Goal: Obtain resource: Download file/media

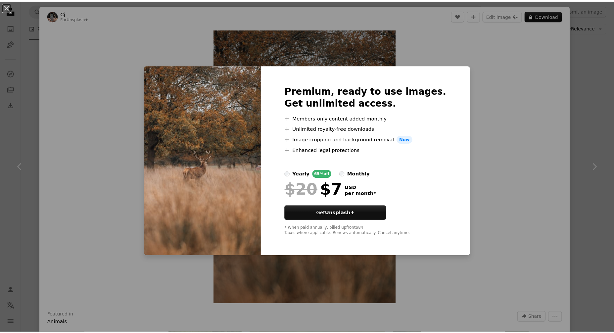
scroll to position [3945, 0]
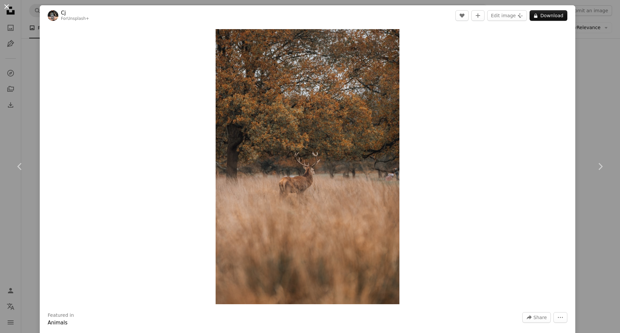
click at [10, 8] on button "An X shape" at bounding box center [7, 7] width 8 height 8
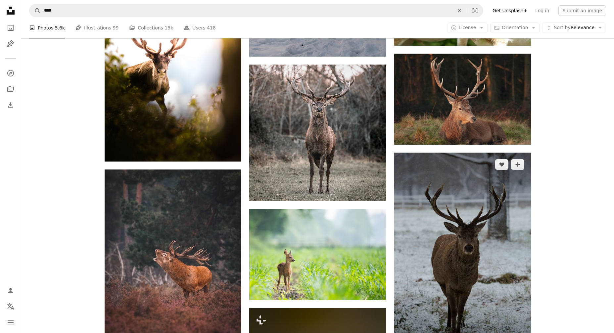
scroll to position [4905, 0]
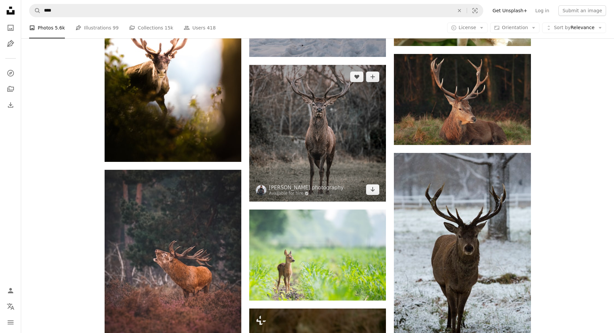
click at [339, 116] on img at bounding box center [317, 133] width 137 height 137
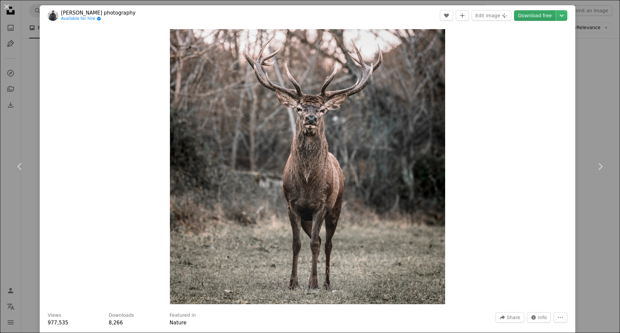
click at [536, 20] on link "Download free" at bounding box center [535, 15] width 42 height 11
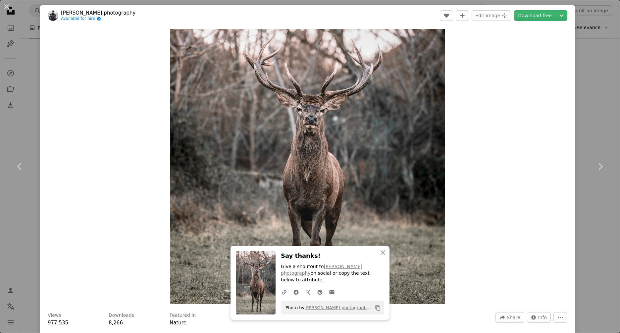
click at [77, 63] on div "Zoom in" at bounding box center [307, 167] width 535 height 282
click at [5, 6] on button "An X shape" at bounding box center [7, 7] width 8 height 8
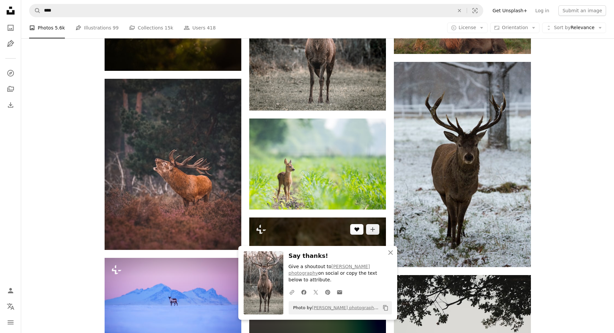
scroll to position [5005, 0]
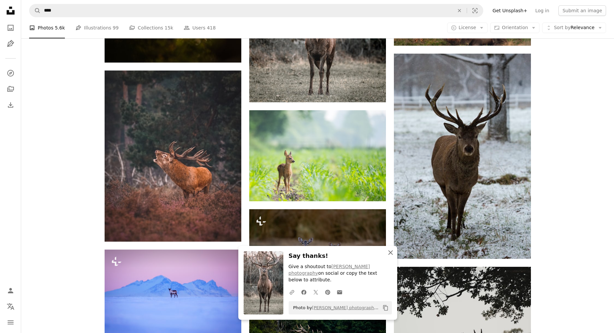
click at [393, 251] on icon "An X shape" at bounding box center [391, 253] width 8 height 8
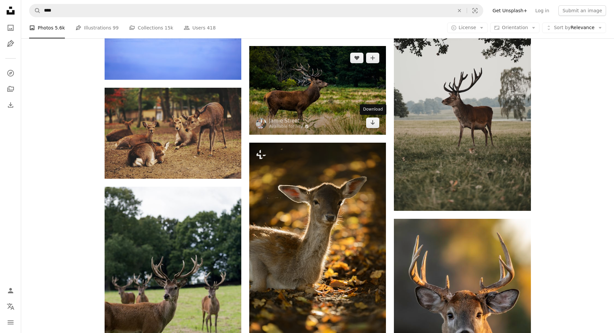
scroll to position [5269, 0]
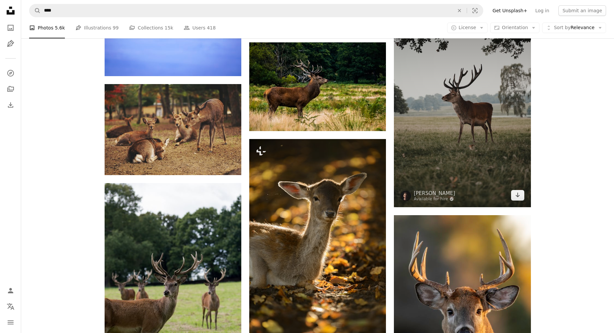
click at [450, 101] on img at bounding box center [462, 104] width 137 height 205
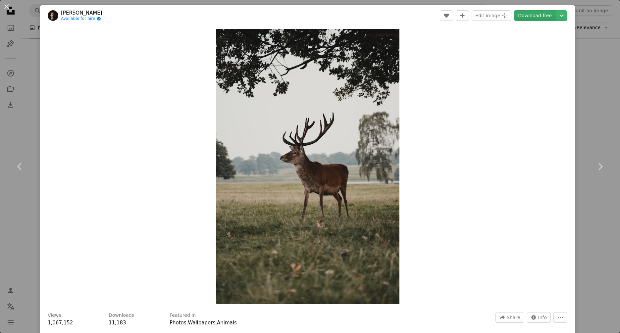
click at [526, 14] on link "Download free" at bounding box center [535, 15] width 42 height 11
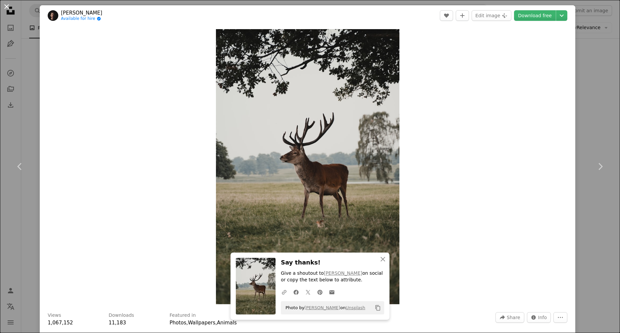
click at [8, 5] on button "An X shape" at bounding box center [7, 7] width 8 height 8
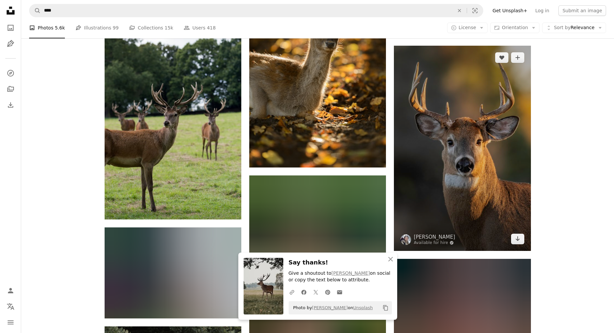
scroll to position [5501, 0]
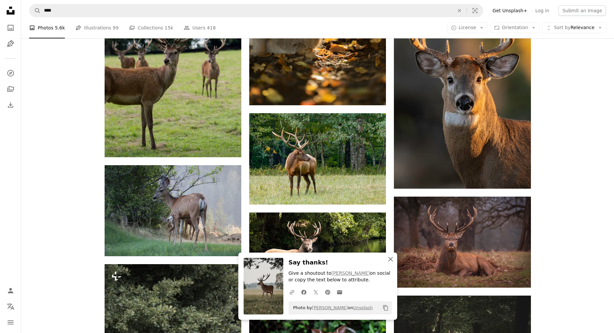
click at [391, 258] on icon "An X shape" at bounding box center [391, 259] width 8 height 8
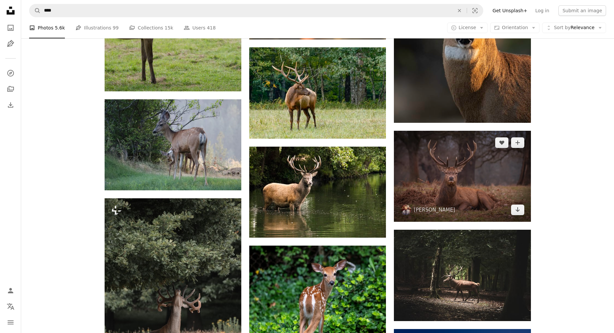
scroll to position [5567, 0]
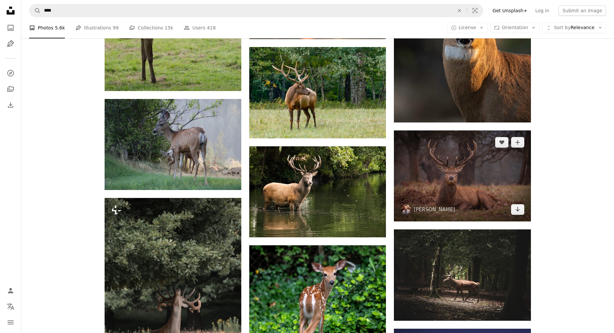
click at [464, 168] on img at bounding box center [462, 175] width 137 height 91
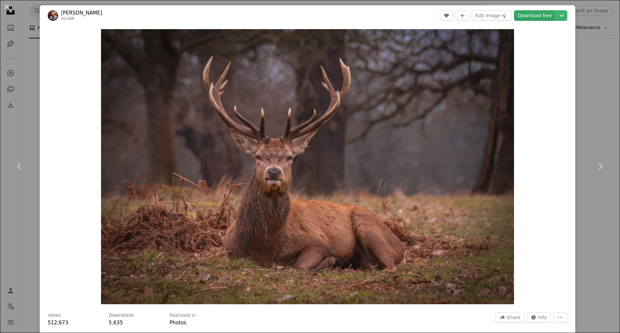
click at [544, 15] on link "Download free" at bounding box center [535, 15] width 42 height 11
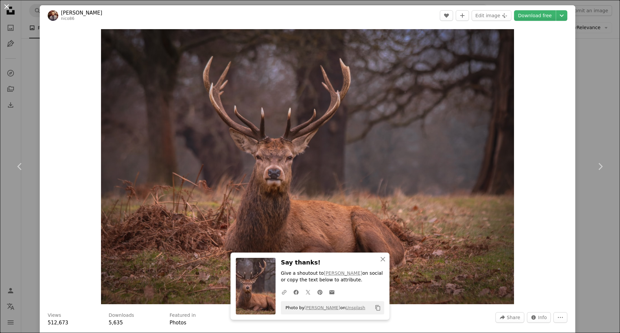
click at [7, 9] on button "An X shape" at bounding box center [7, 7] width 8 height 8
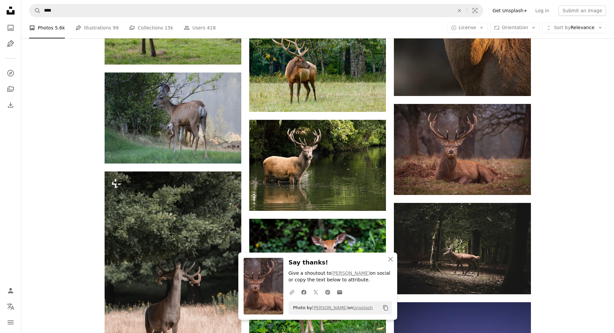
scroll to position [5633, 0]
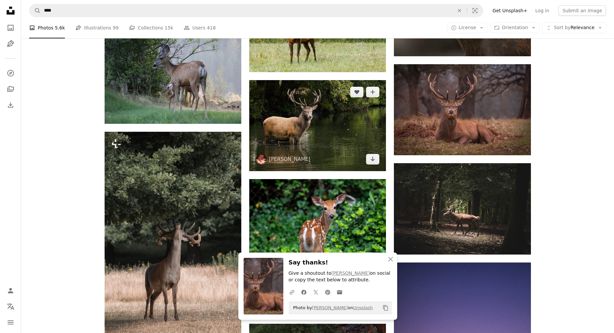
click at [330, 130] on img at bounding box center [317, 125] width 137 height 91
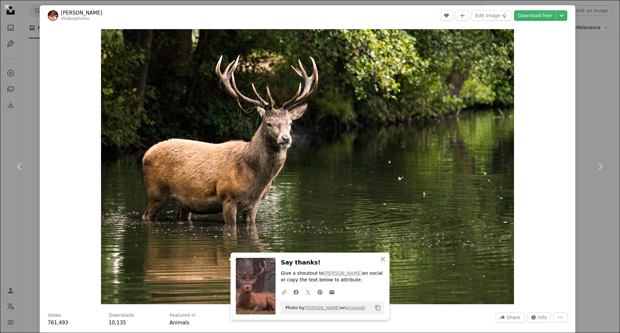
click at [9, 9] on button "An X shape" at bounding box center [7, 7] width 8 height 8
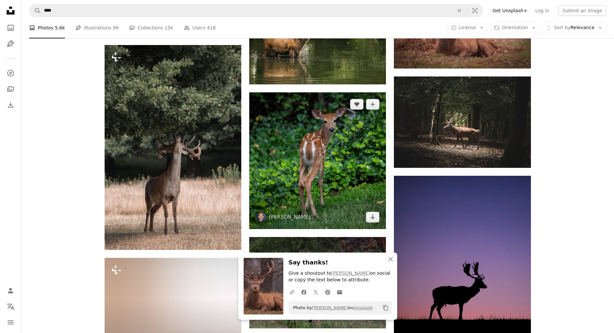
scroll to position [5733, 0]
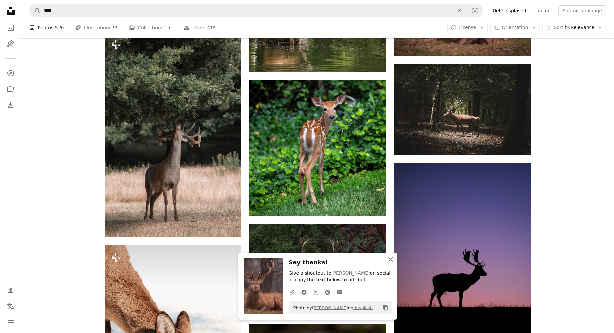
click at [387, 257] on icon "An X shape" at bounding box center [391, 259] width 8 height 8
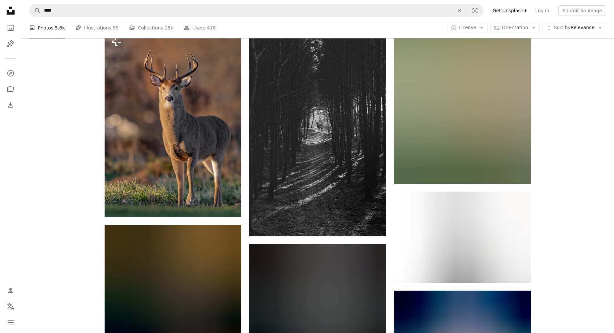
scroll to position [6163, 0]
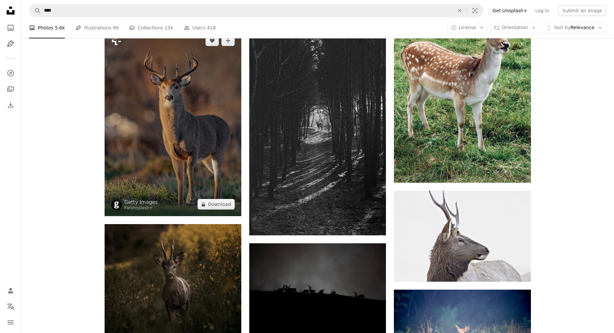
click at [191, 158] on img at bounding box center [173, 122] width 137 height 187
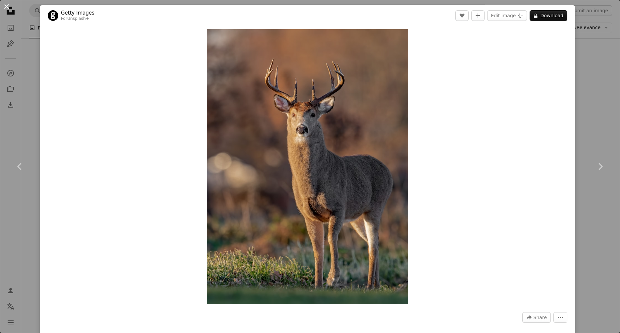
click at [6, 5] on button "An X shape" at bounding box center [7, 7] width 8 height 8
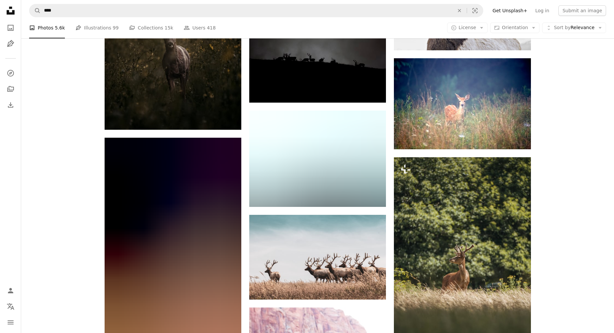
scroll to position [6395, 0]
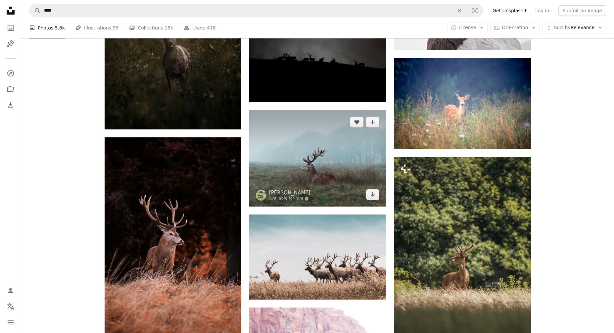
click at [328, 178] on img at bounding box center [317, 158] width 137 height 96
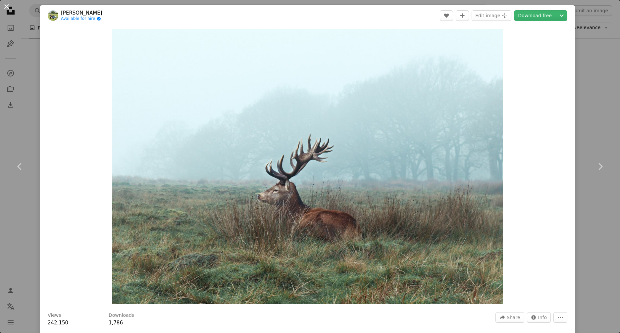
click at [6, 7] on button "An X shape" at bounding box center [7, 7] width 8 height 8
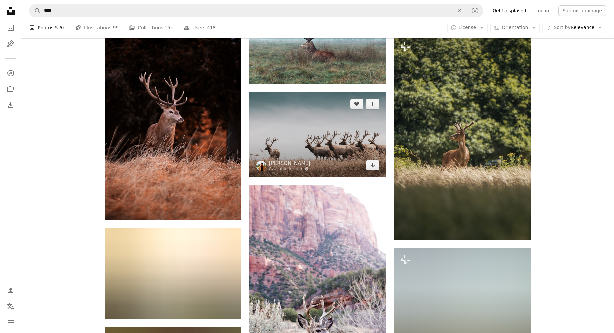
scroll to position [6527, 0]
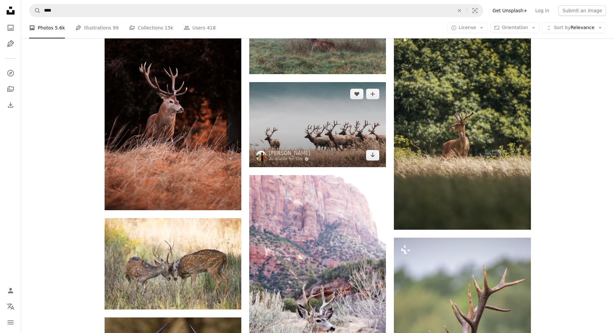
click at [281, 117] on img at bounding box center [317, 124] width 137 height 85
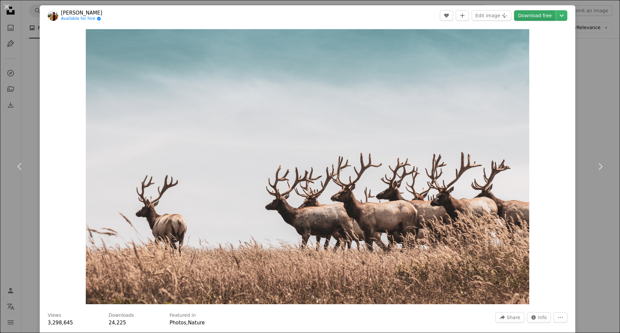
click at [546, 13] on link "Download free" at bounding box center [535, 15] width 42 height 11
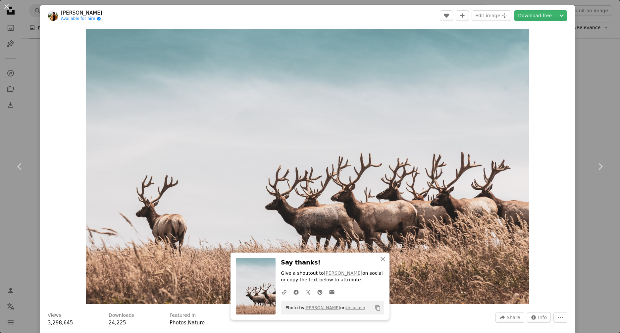
click at [11, 9] on button "An X shape" at bounding box center [7, 7] width 8 height 8
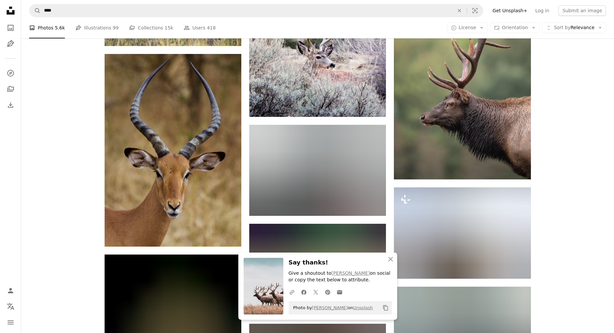
scroll to position [6792, 0]
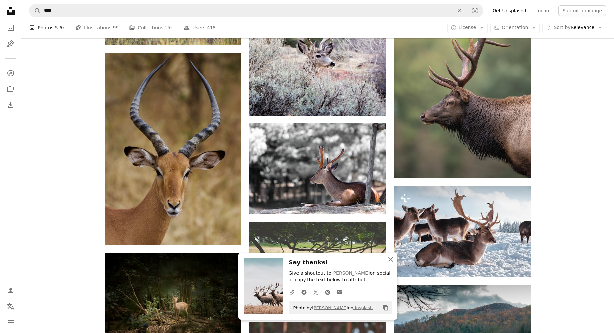
click at [393, 258] on icon "An X shape" at bounding box center [391, 259] width 8 height 8
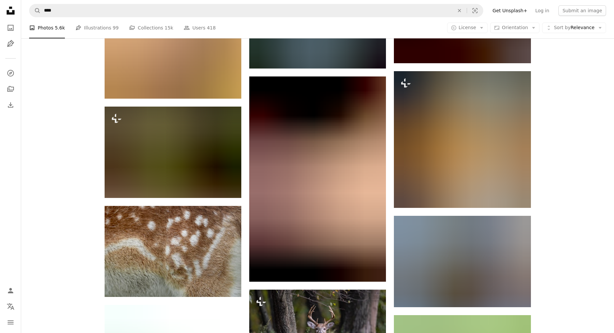
scroll to position [7421, 0]
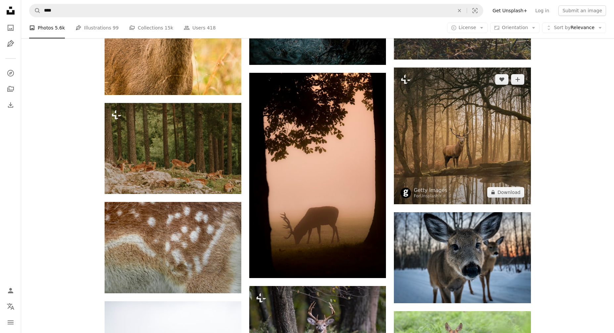
click at [498, 148] on img at bounding box center [462, 136] width 137 height 137
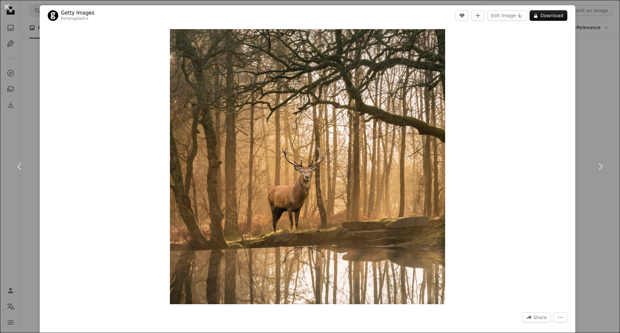
click at [7, 9] on button "An X shape" at bounding box center [7, 7] width 8 height 8
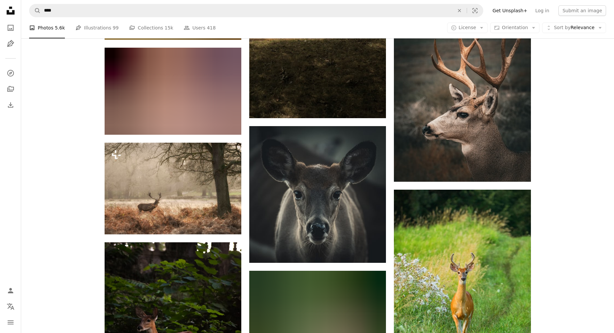
scroll to position [8314, 0]
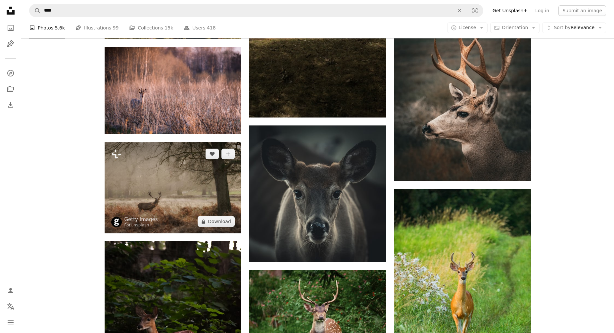
click at [200, 178] on img at bounding box center [173, 187] width 137 height 91
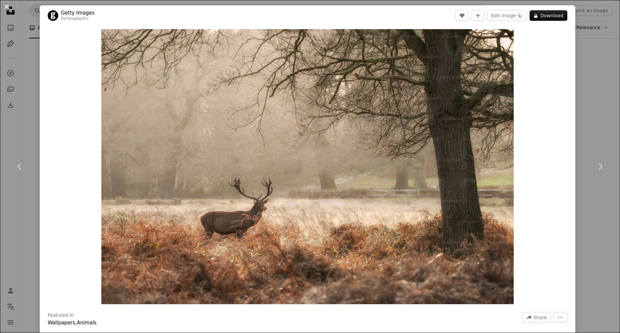
click at [4, 8] on button "An X shape" at bounding box center [7, 7] width 8 height 8
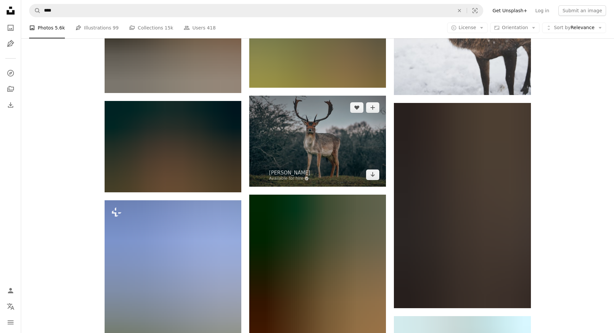
scroll to position [9506, 0]
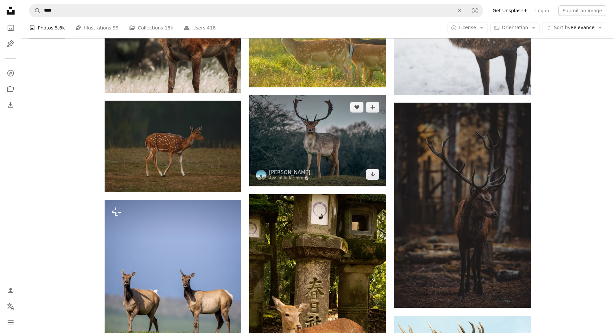
click at [328, 140] on img at bounding box center [317, 140] width 137 height 91
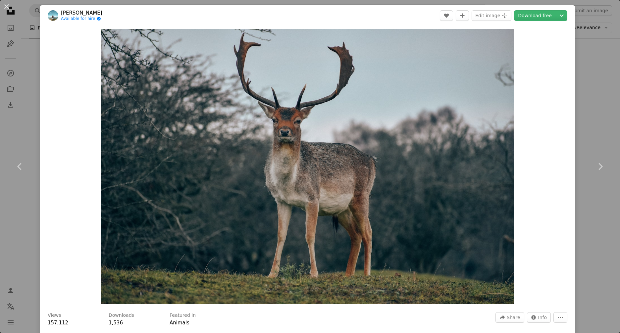
drag, startPoint x: 8, startPoint y: 6, endPoint x: 11, endPoint y: 6, distance: 3.3
click at [8, 6] on button "An X shape" at bounding box center [7, 7] width 8 height 8
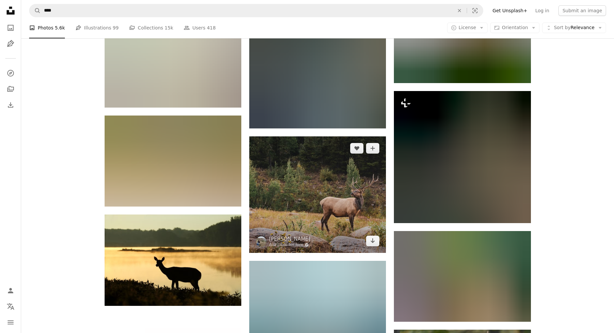
scroll to position [11955, 0]
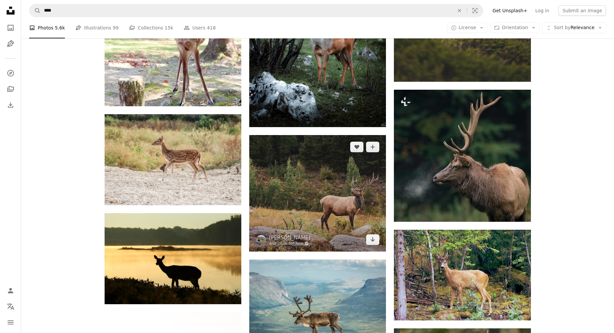
click at [342, 189] on img at bounding box center [317, 193] width 137 height 116
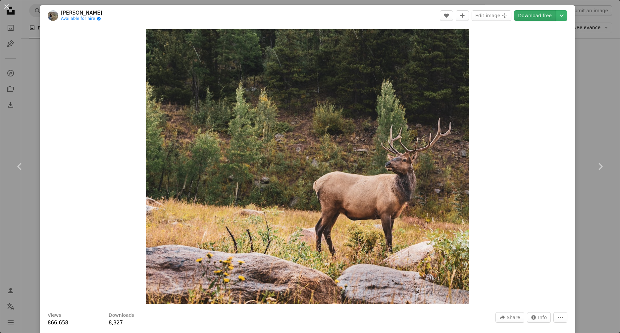
click at [536, 15] on link "Download free" at bounding box center [535, 15] width 42 height 11
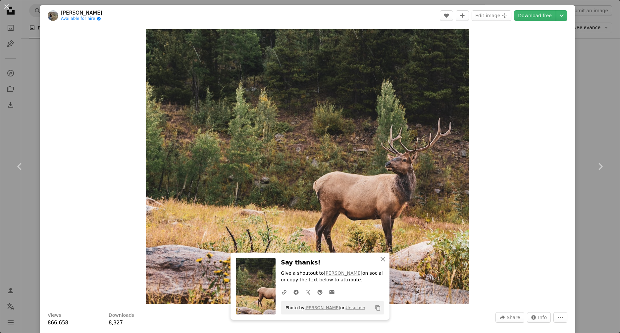
drag, startPoint x: 7, startPoint y: 7, endPoint x: 192, endPoint y: 71, distance: 195.4
click at [7, 7] on button "An X shape" at bounding box center [7, 7] width 8 height 8
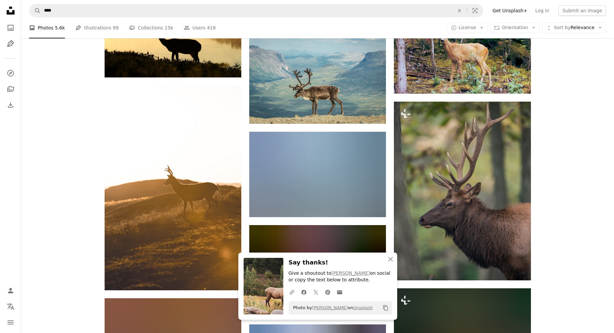
scroll to position [12253, 0]
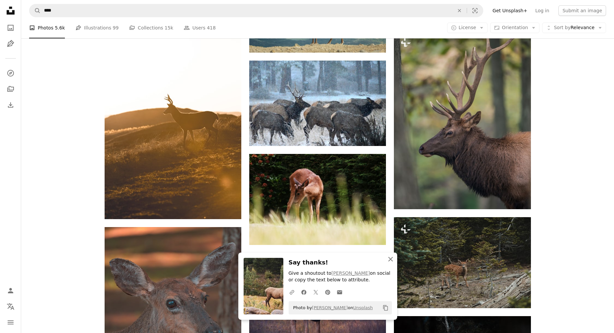
click at [389, 259] on icon "An X shape" at bounding box center [391, 259] width 8 height 8
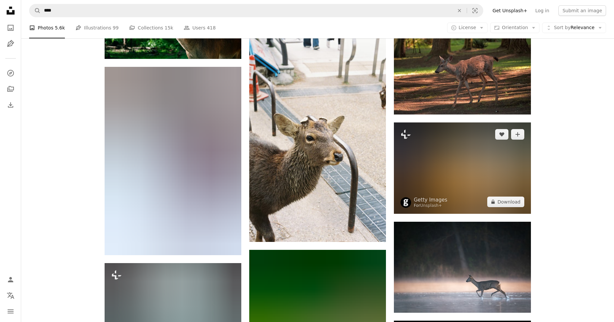
scroll to position [14669, 0]
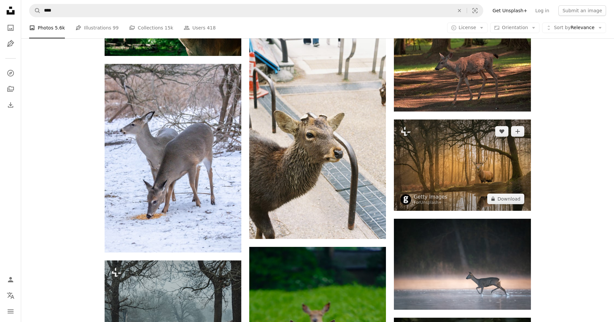
click at [465, 163] on img at bounding box center [462, 164] width 137 height 91
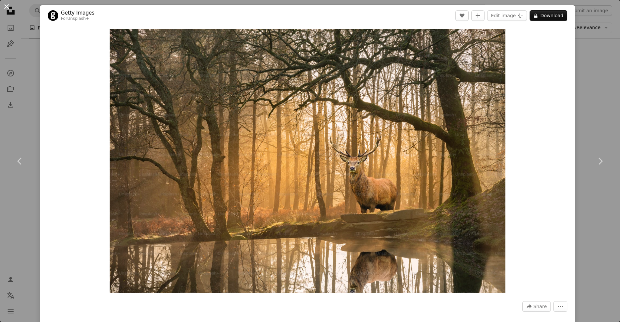
click at [7, 7] on button "An X shape" at bounding box center [7, 7] width 8 height 8
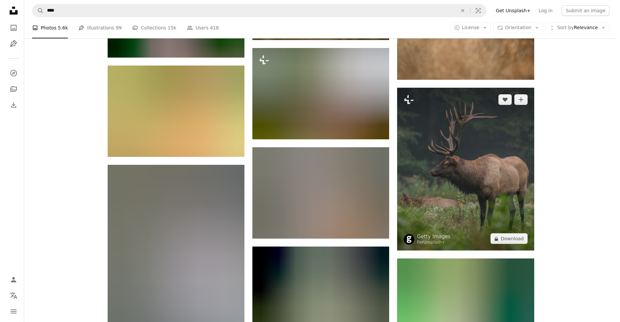
scroll to position [15430, 0]
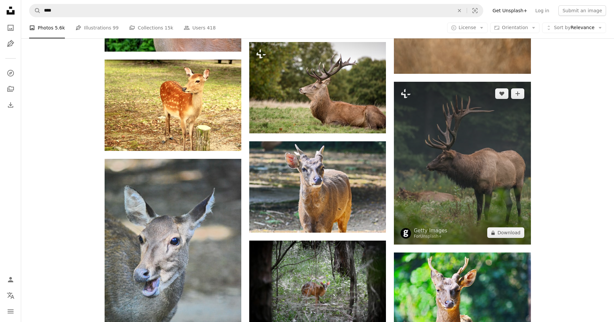
click at [458, 151] on img at bounding box center [462, 163] width 137 height 163
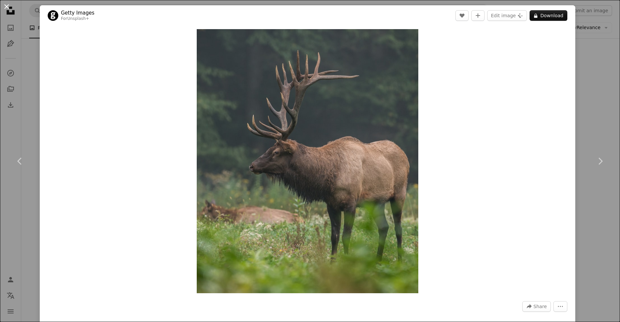
click at [6, 8] on button "An X shape" at bounding box center [7, 7] width 8 height 8
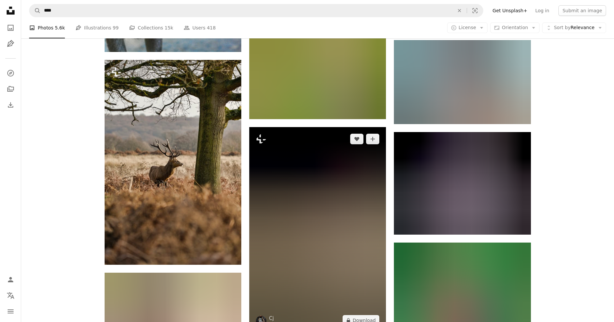
scroll to position [15744, 0]
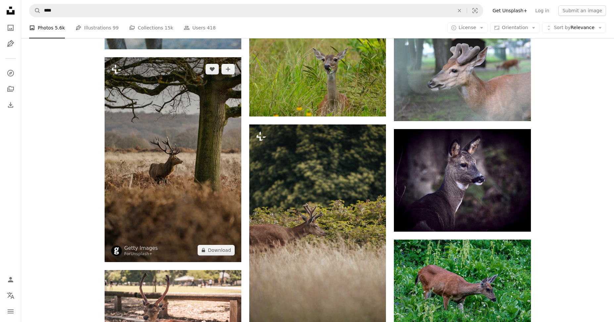
click at [188, 154] on img at bounding box center [173, 159] width 137 height 205
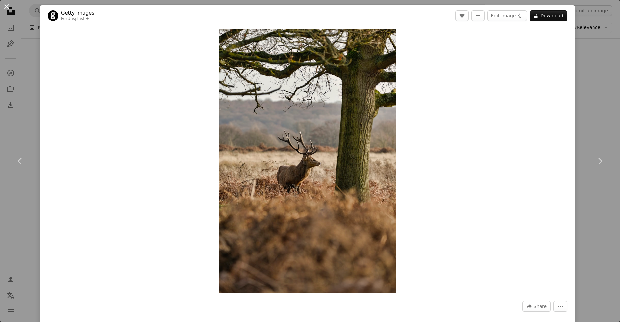
click at [7, 9] on button "An X shape" at bounding box center [7, 7] width 8 height 8
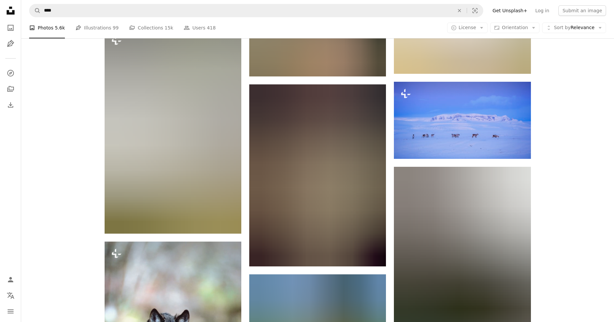
scroll to position [18392, 0]
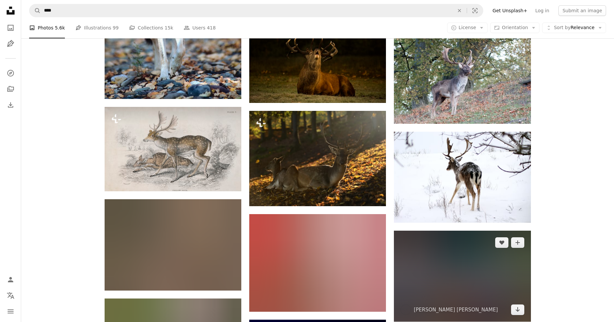
scroll to position [18558, 0]
